Goal: Use online tool/utility

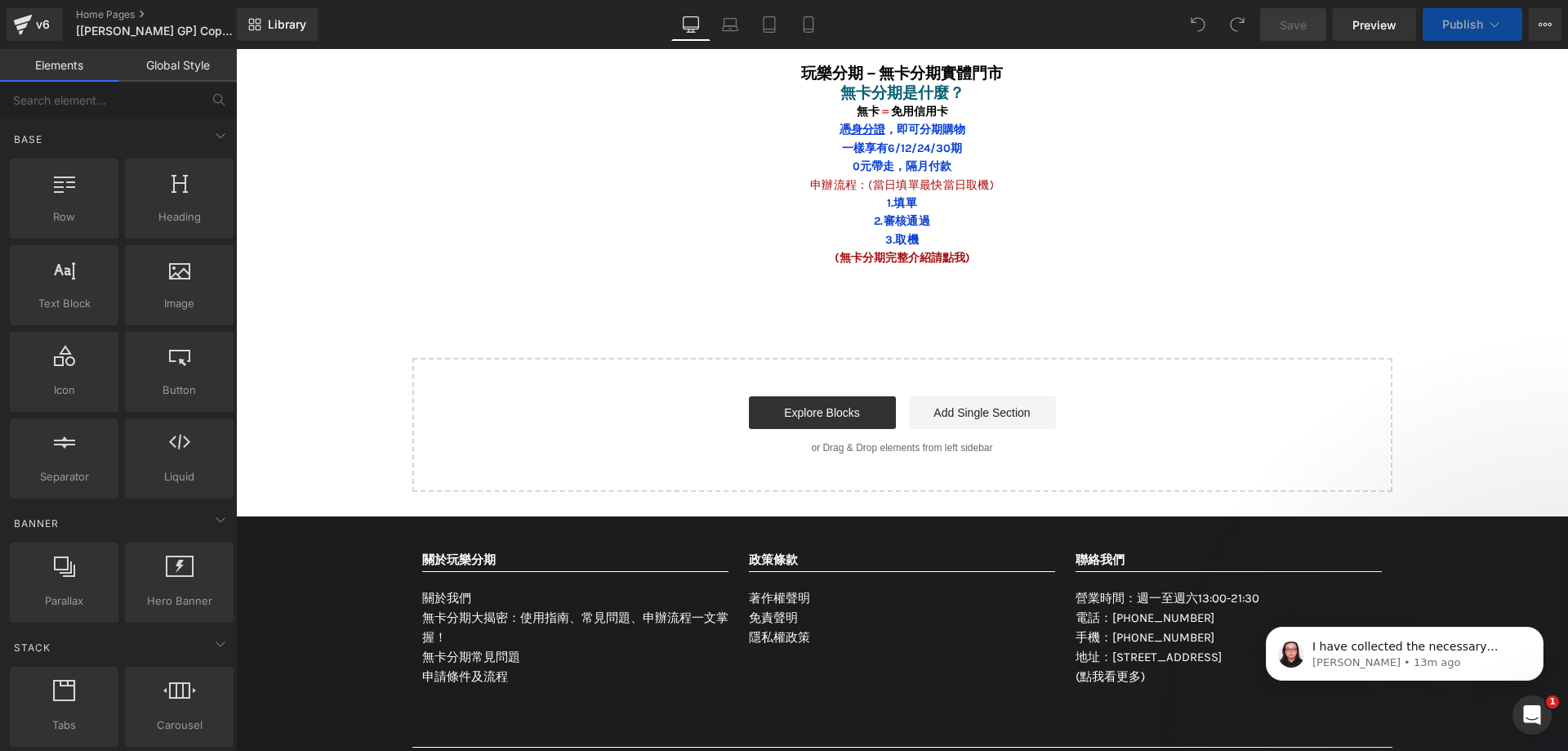
scroll to position [7383, 0]
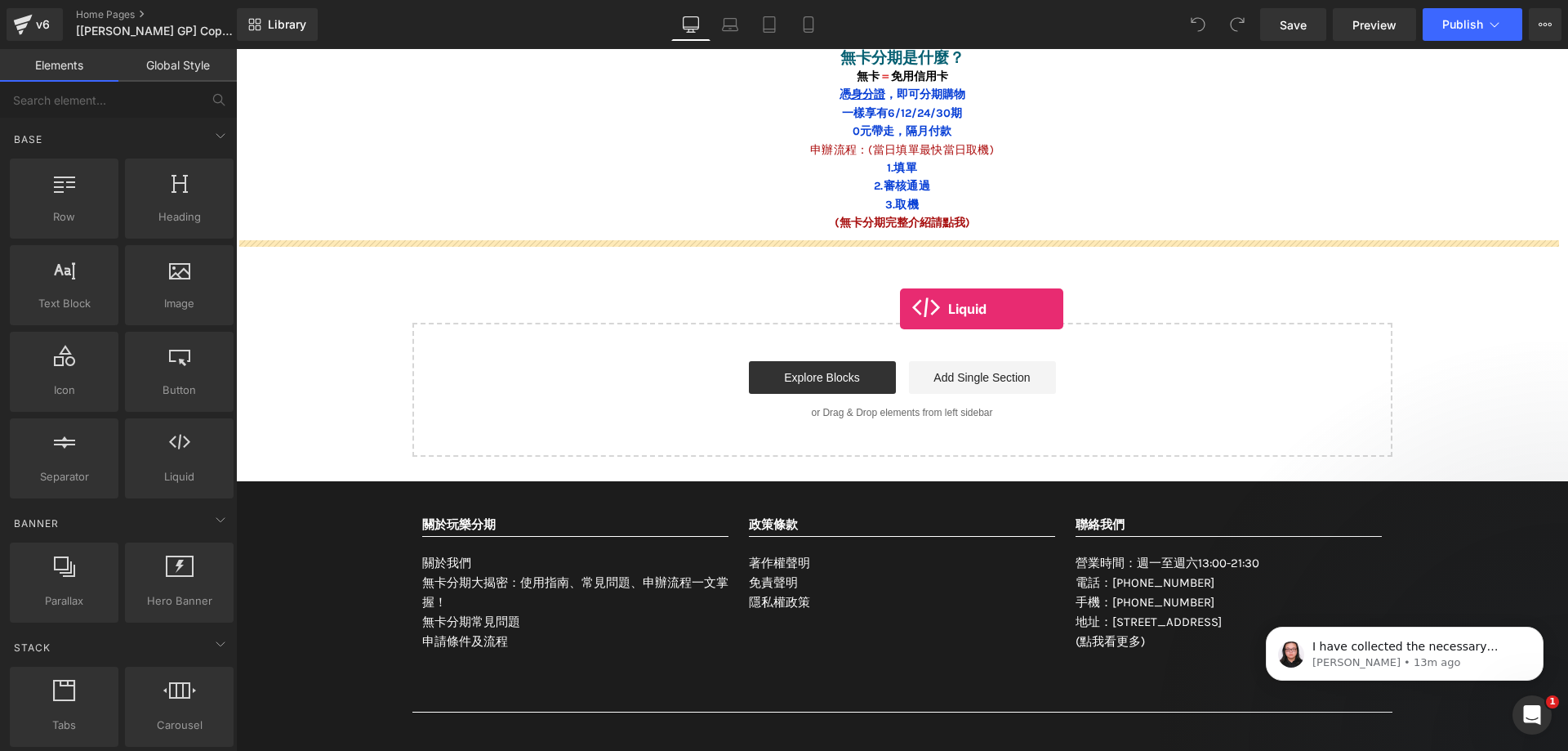
drag, startPoint x: 454, startPoint y: 493, endPoint x: 900, endPoint y: 309, distance: 482.5
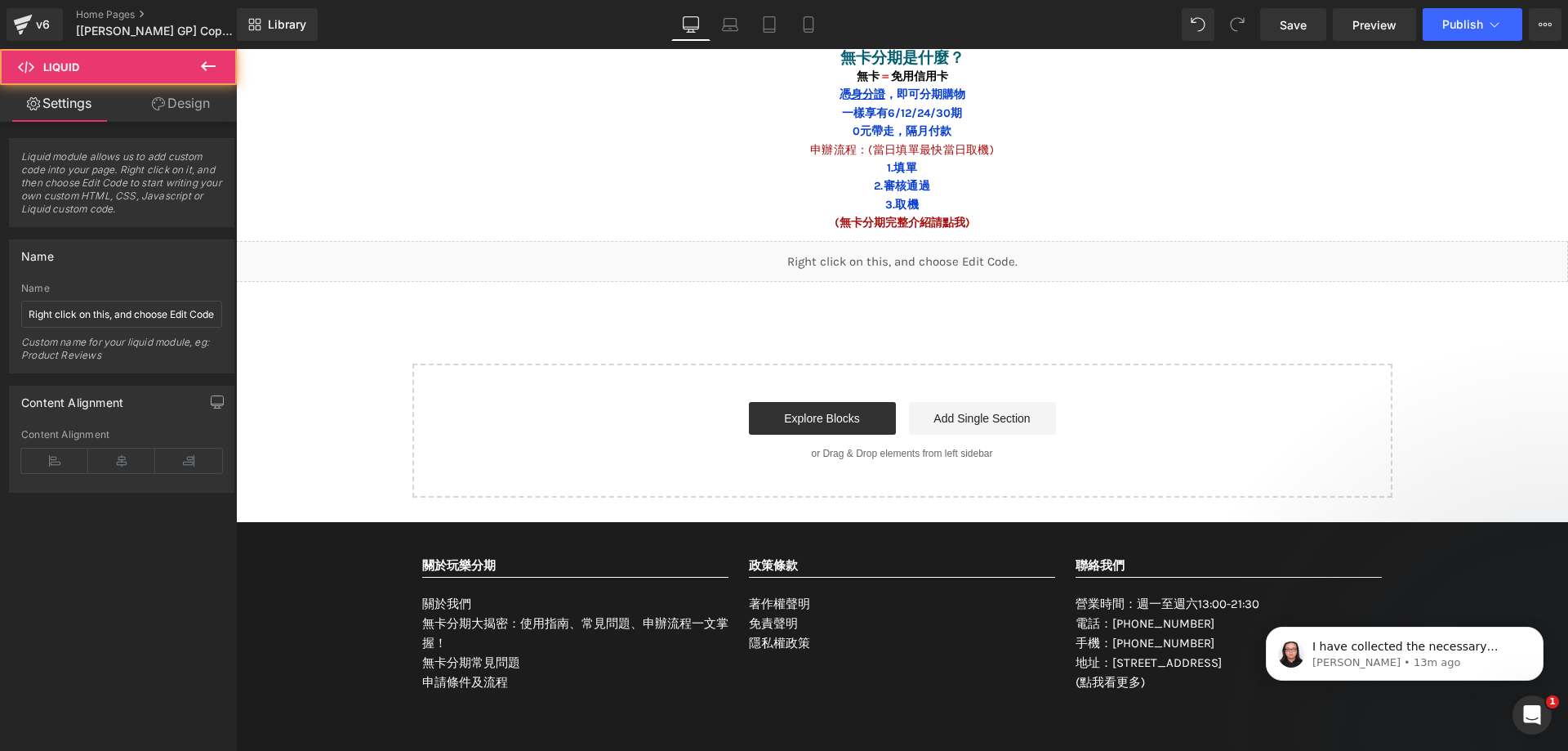
scroll to position [7360, 0]
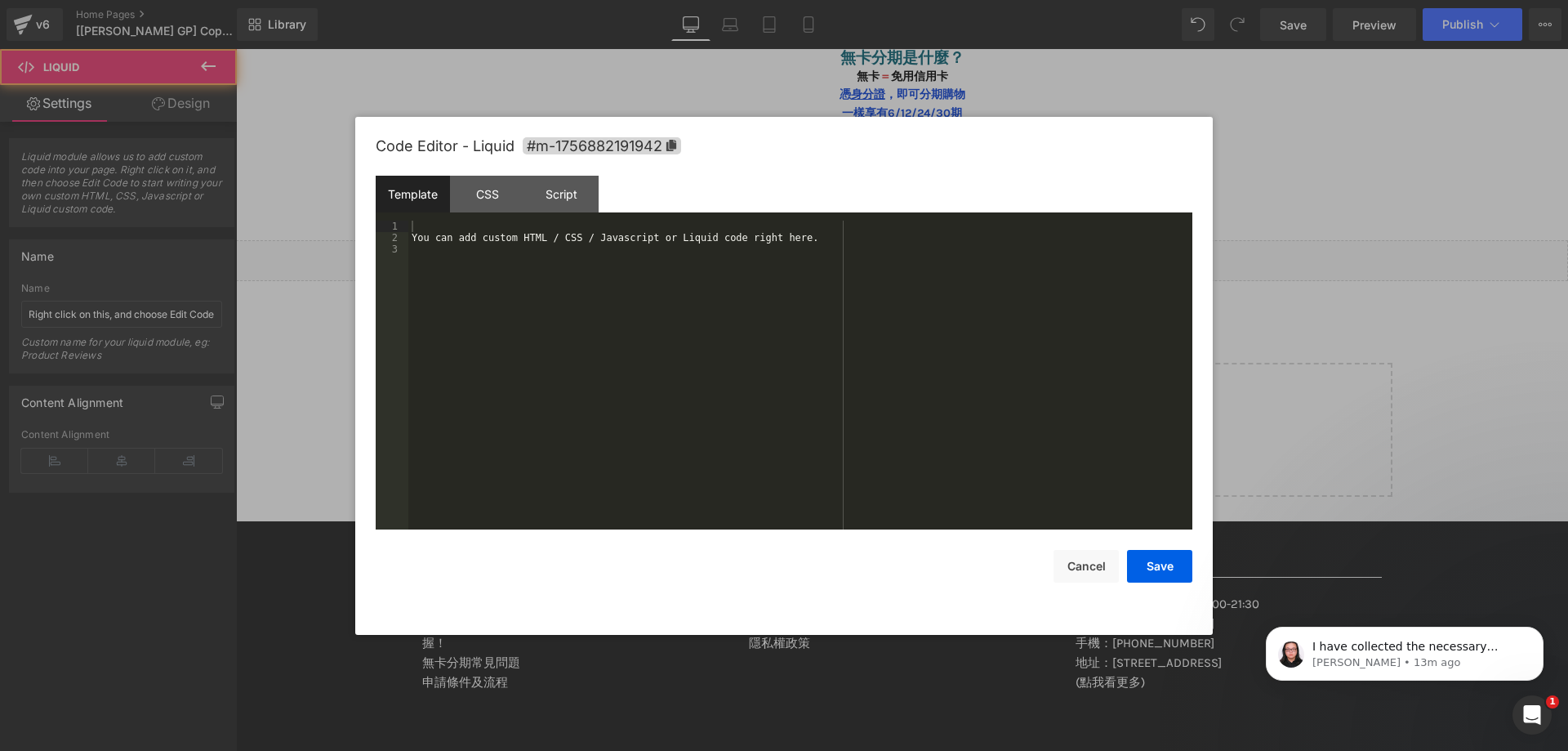
click at [917, 255] on icon at bounding box center [914, 253] width 9 height 10
click at [722, 312] on div "You can add custom HTML / CSS / Javascript or Liquid code right here." at bounding box center [800, 386] width 784 height 332
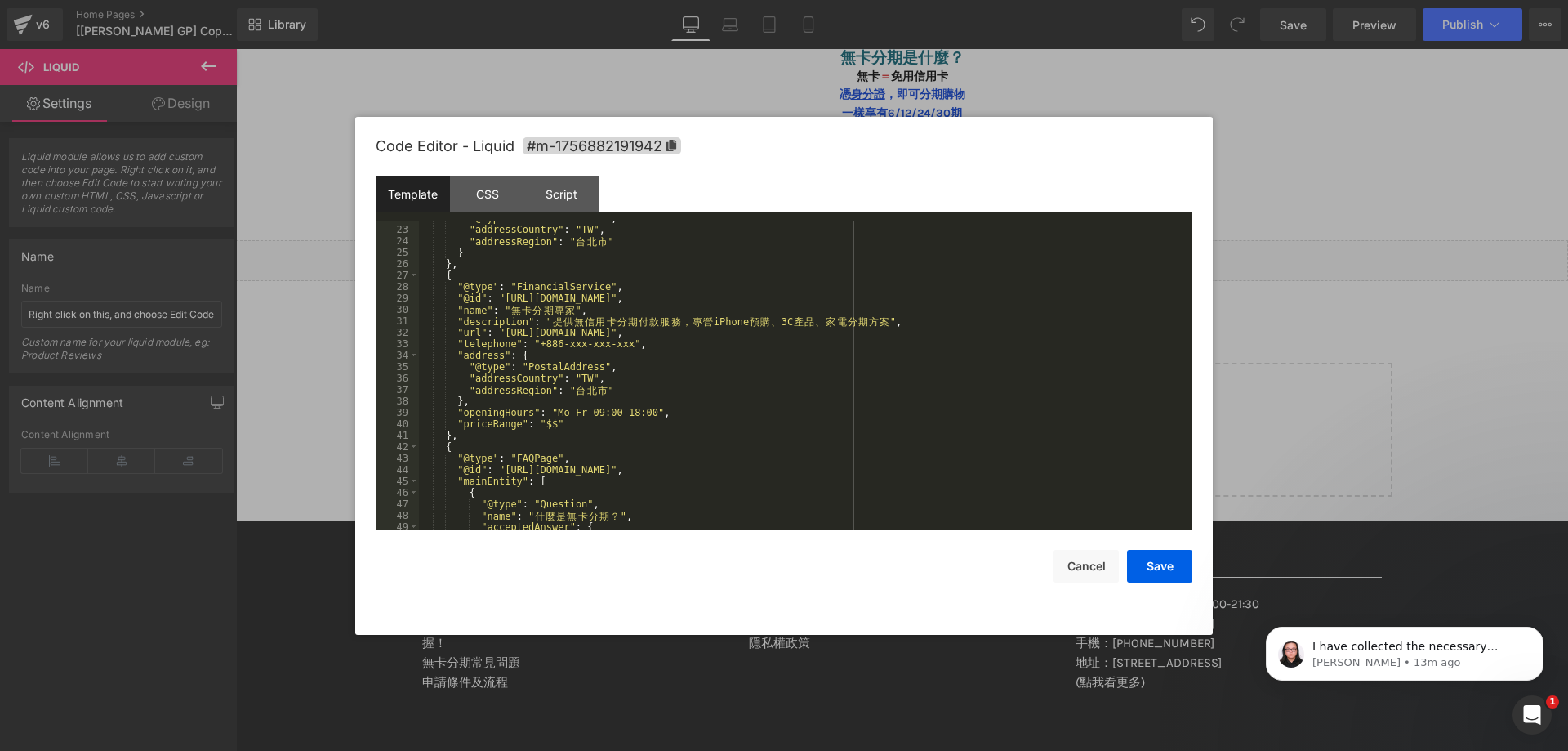
scroll to position [0, 0]
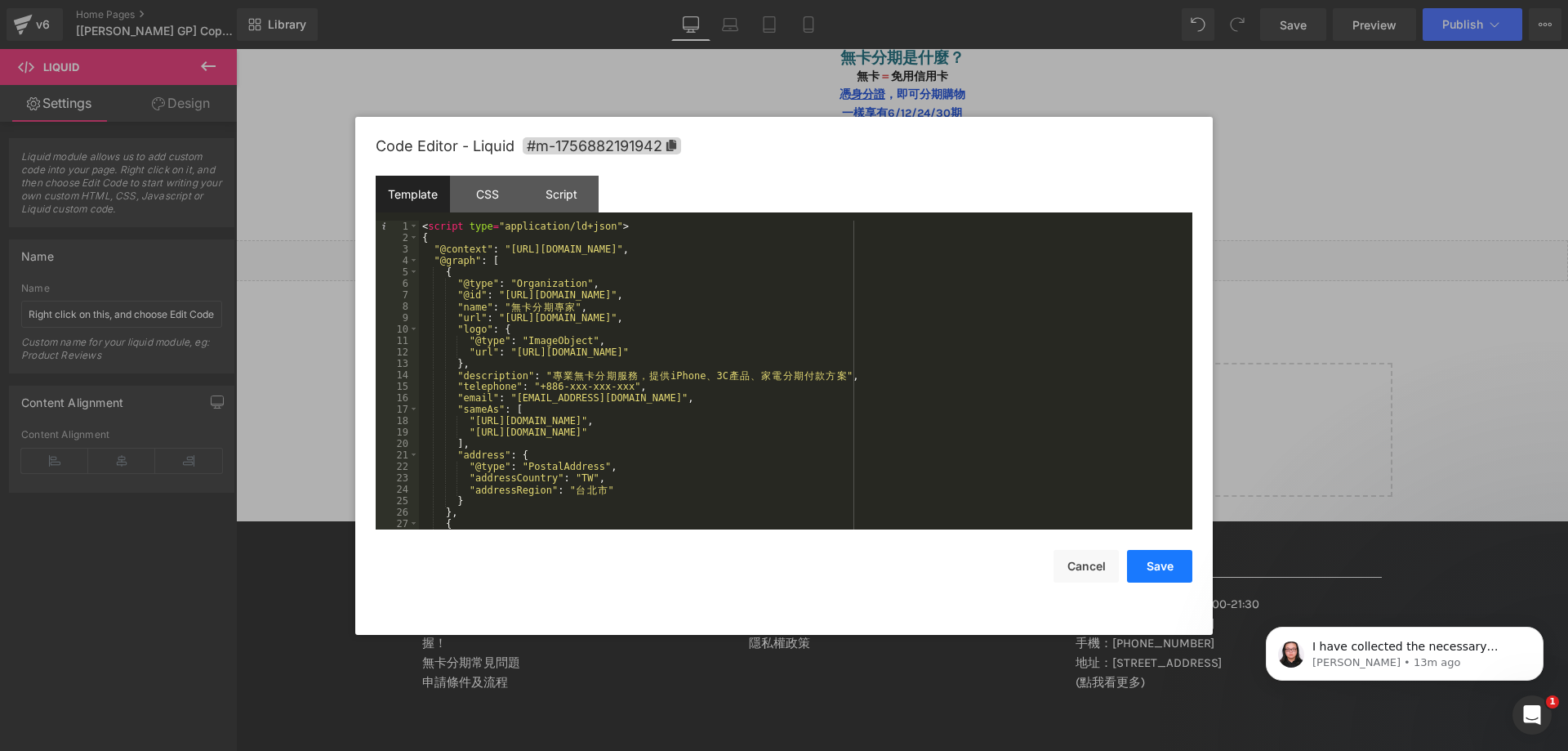
click at [1140, 571] on button "Save" at bounding box center [1160, 566] width 65 height 33
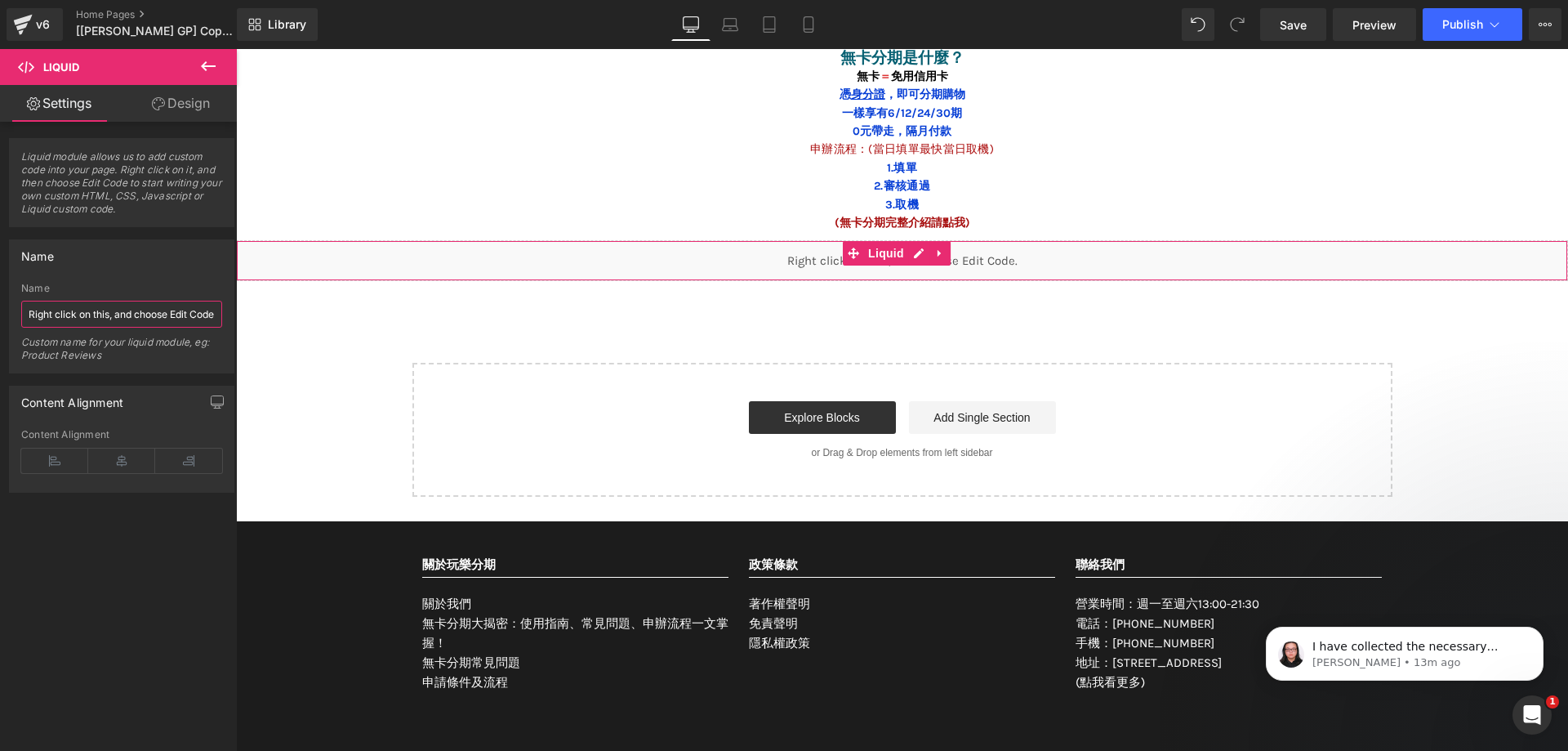
click at [160, 307] on input "Right click on this, and choose Edit Code." at bounding box center [122, 314] width 201 height 27
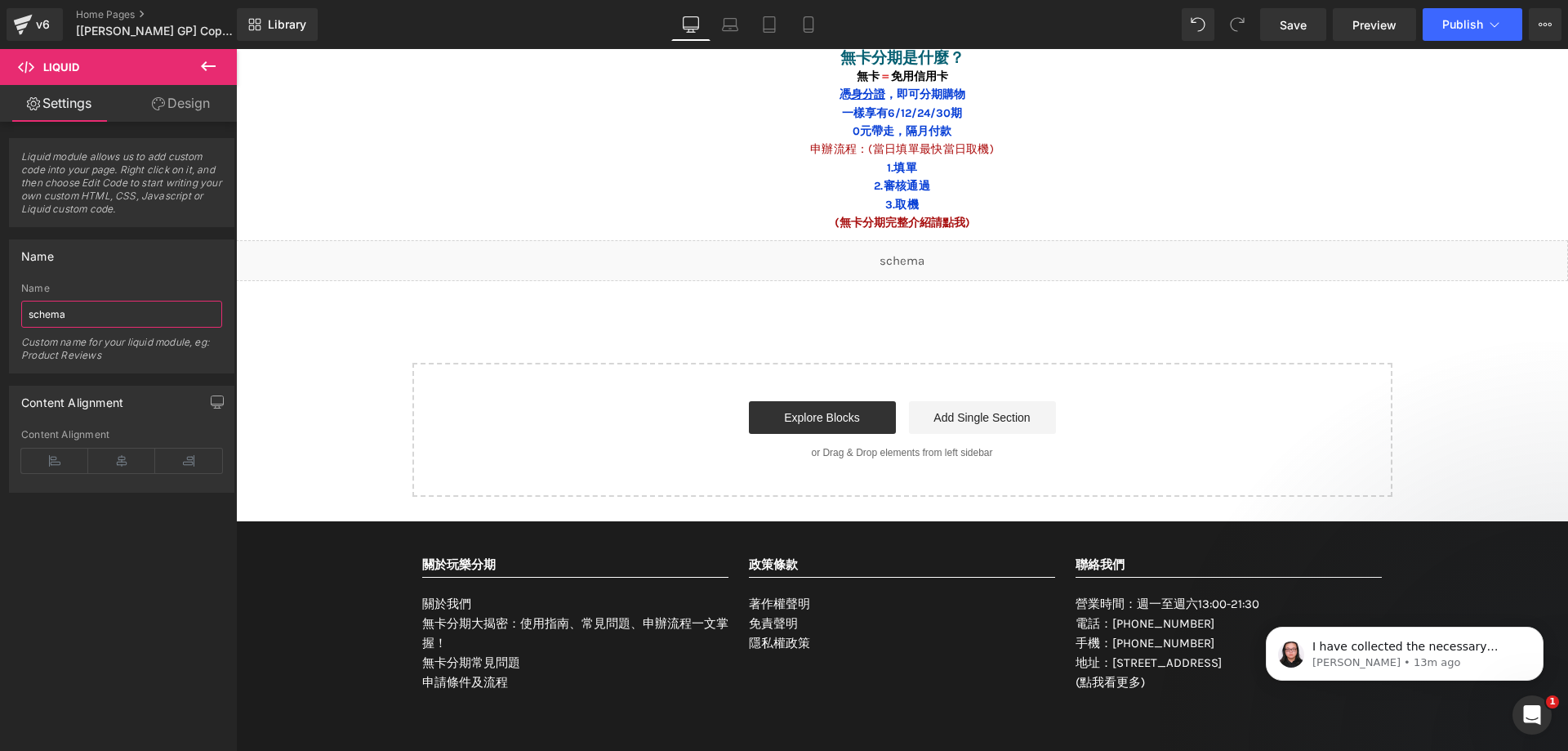
type input "schema"
drag, startPoint x: 1484, startPoint y: 4, endPoint x: 1486, endPoint y: 14, distance: 10.2
click at [1482, 6] on div "Library Desktop Desktop Laptop Tablet Mobile Save Preview Publish Scheduled Vie…" at bounding box center [903, 24] width 1332 height 49
click at [1486, 15] on button "Publish" at bounding box center [1472, 24] width 100 height 33
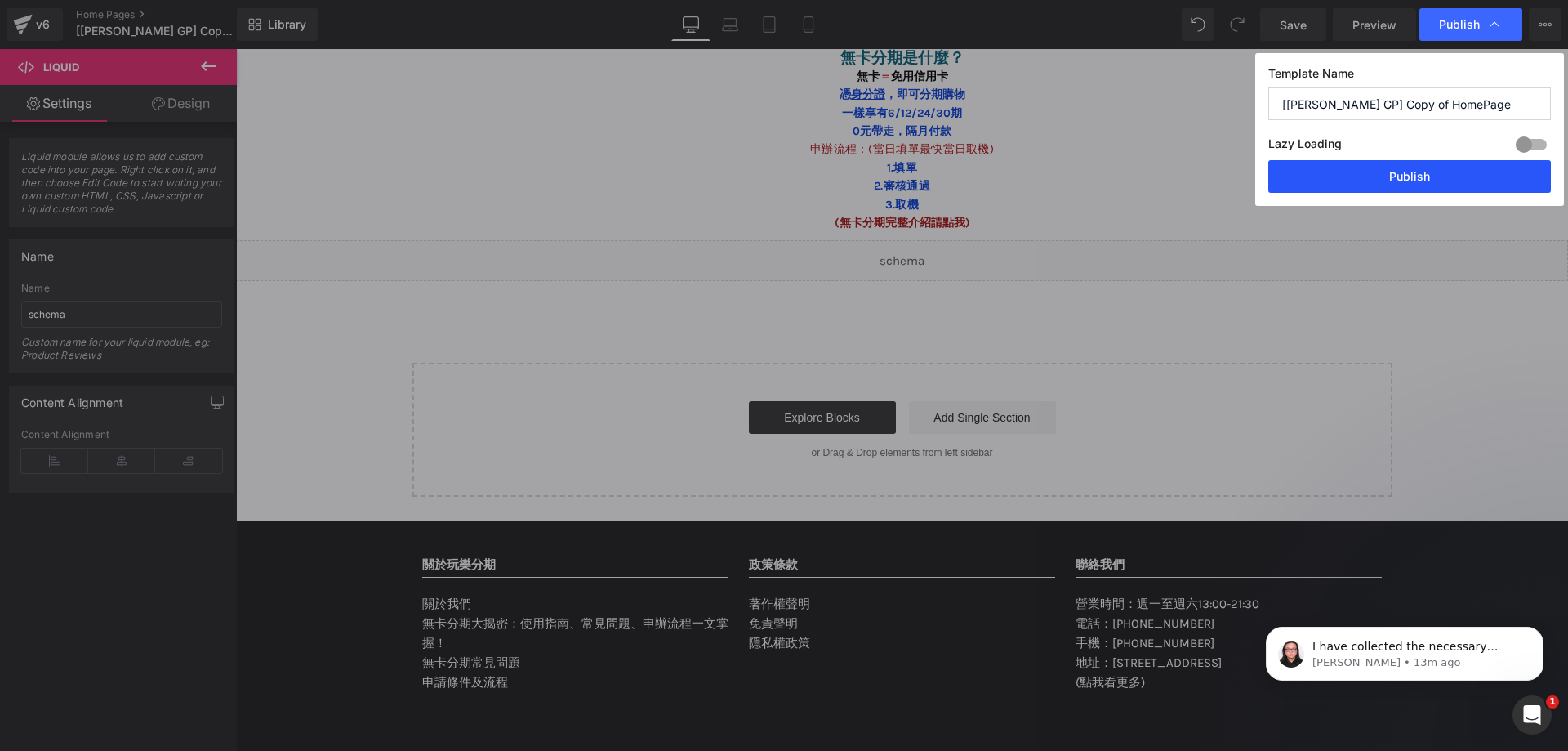
click at [1415, 178] on button "Publish" at bounding box center [1410, 176] width 283 height 33
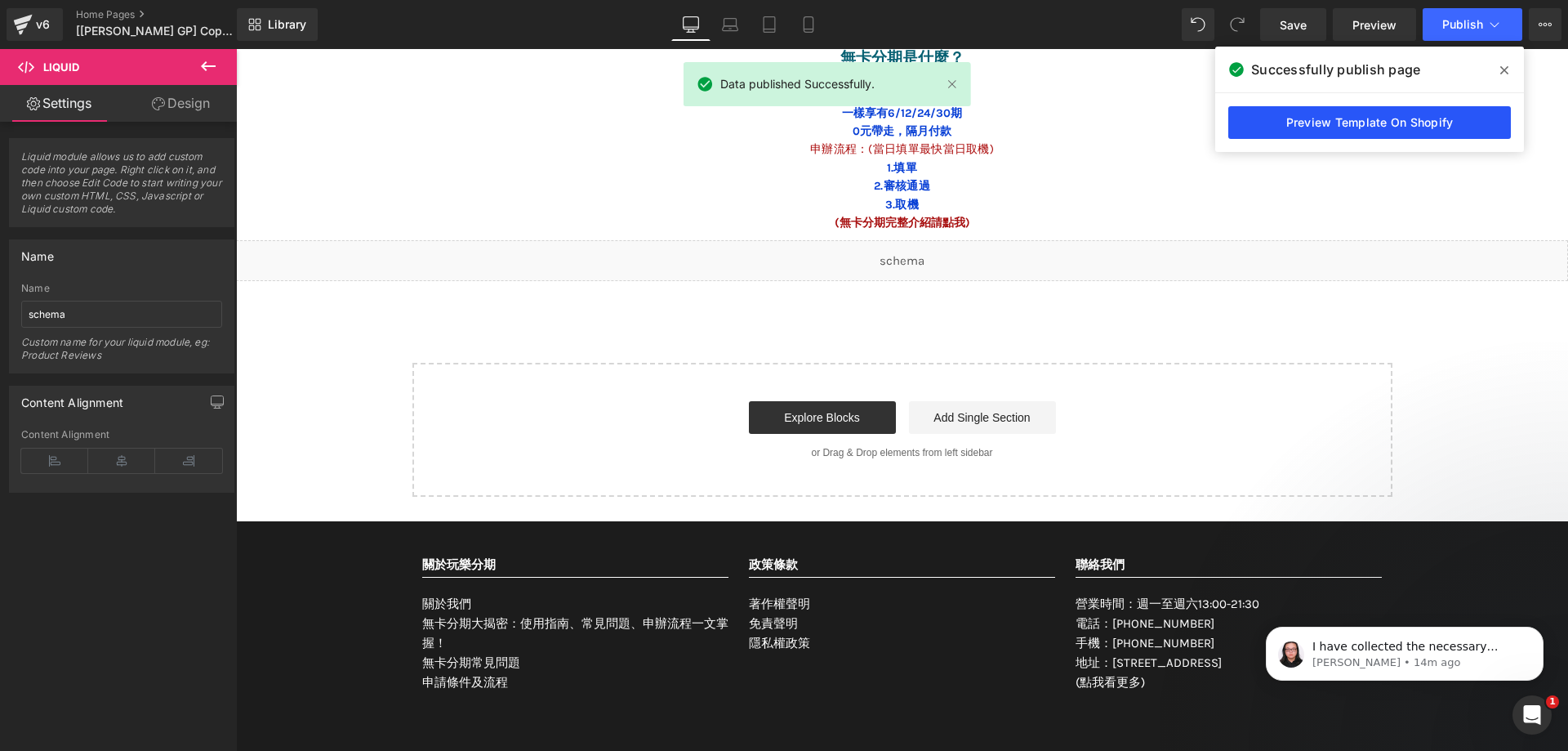
click at [1397, 115] on link "Preview Template On Shopify" at bounding box center [1370, 122] width 283 height 33
